Goal: Find specific page/section

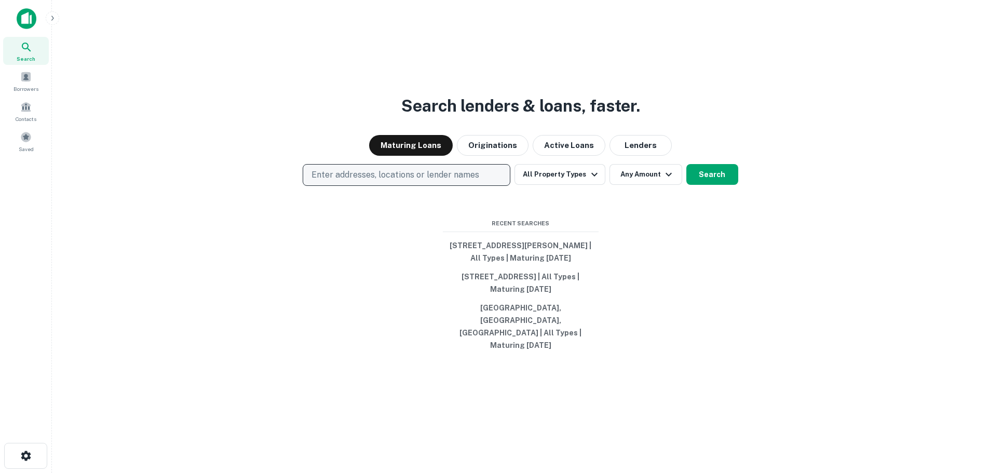
click at [368, 186] on button "Enter addresses, locations or lender names" at bounding box center [407, 175] width 208 height 22
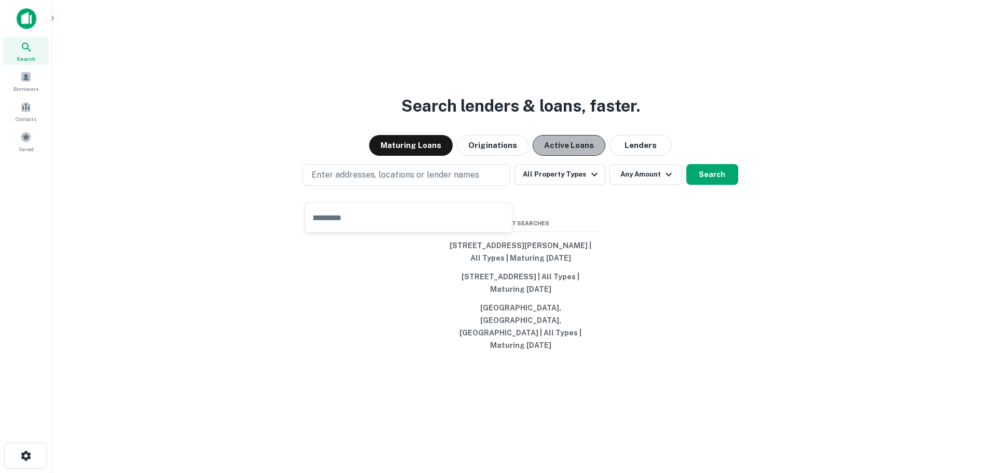
click at [563, 156] on button "Active Loans" at bounding box center [568, 145] width 73 height 21
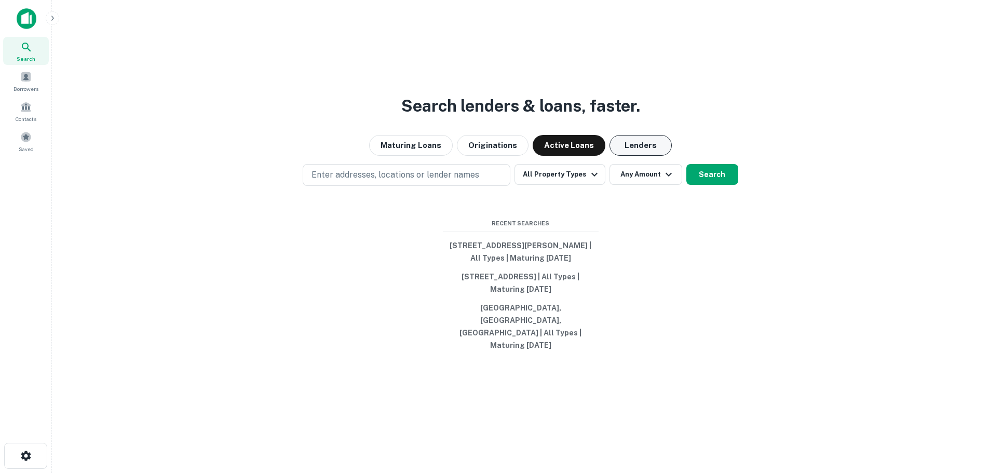
click at [633, 156] on button "Lenders" at bounding box center [640, 145] width 62 height 21
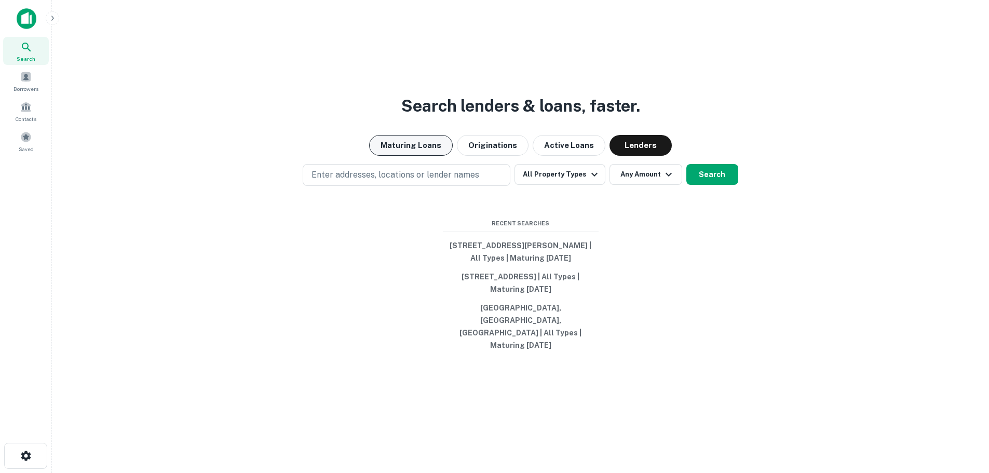
click at [414, 156] on button "Maturing Loans" at bounding box center [411, 145] width 84 height 21
click at [28, 87] on span "Borrowers" at bounding box center [25, 89] width 25 height 8
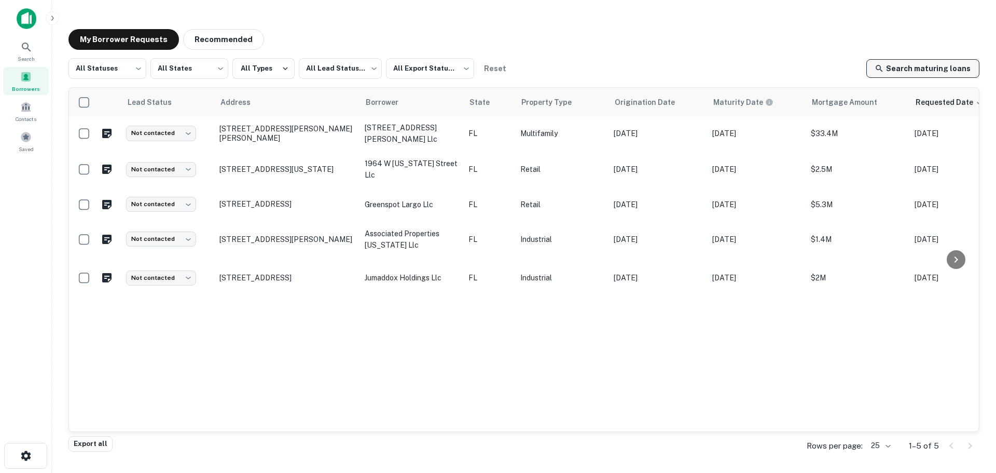
click at [930, 73] on link "Search maturing loans" at bounding box center [923, 68] width 113 height 19
click at [35, 115] on span "Contacts" at bounding box center [26, 119] width 21 height 8
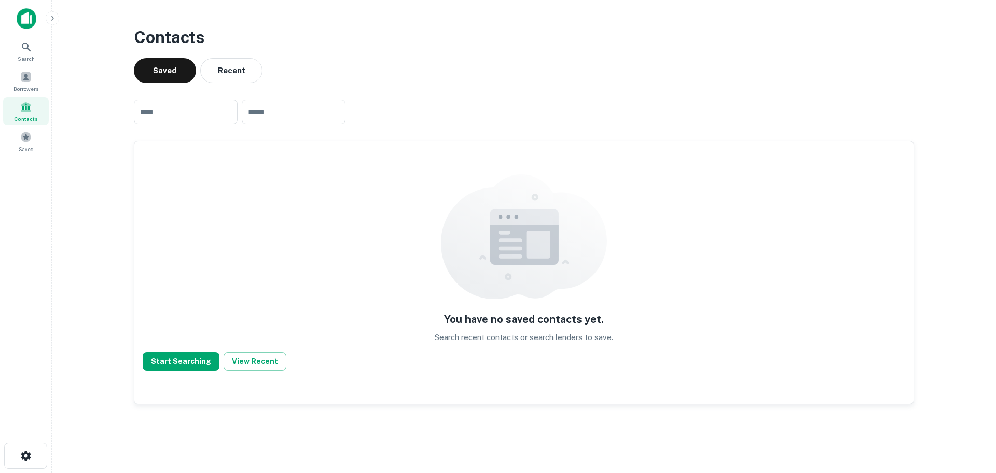
click at [36, 26] on img at bounding box center [27, 18] width 20 height 21
